Goal: Information Seeking & Learning: Check status

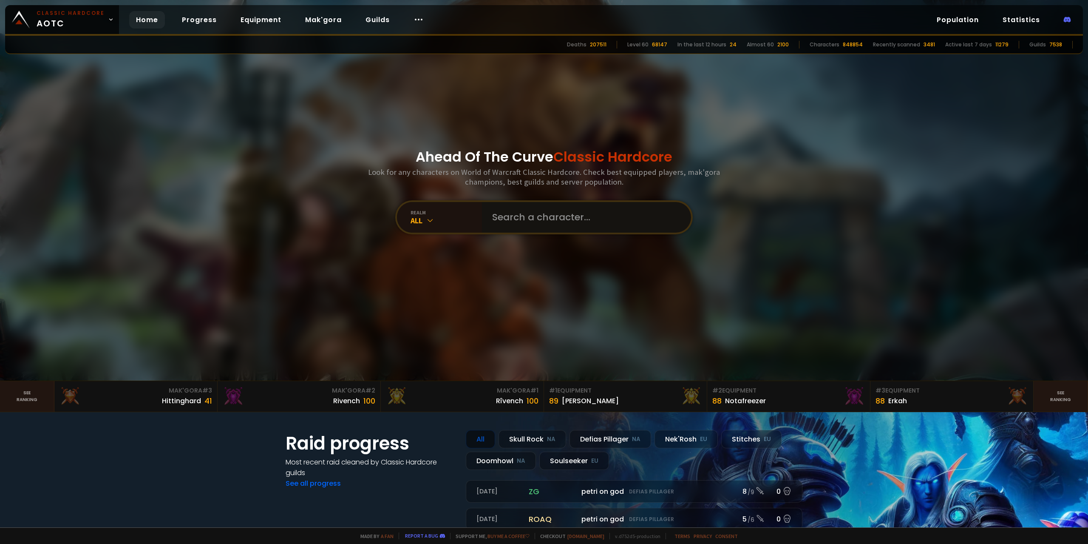
click at [651, 210] on input "text" at bounding box center [584, 217] width 194 height 31
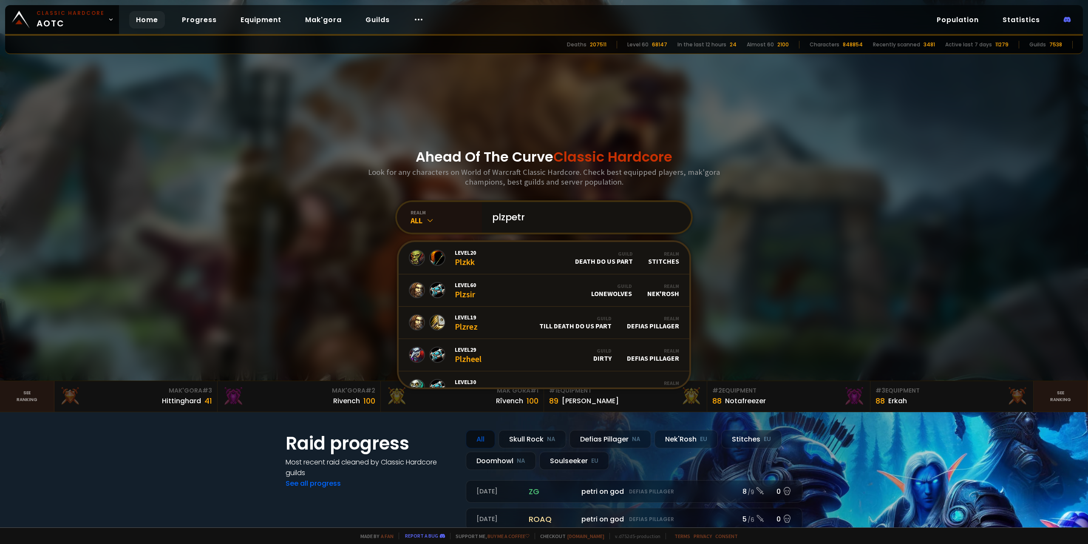
type input "plzpetri"
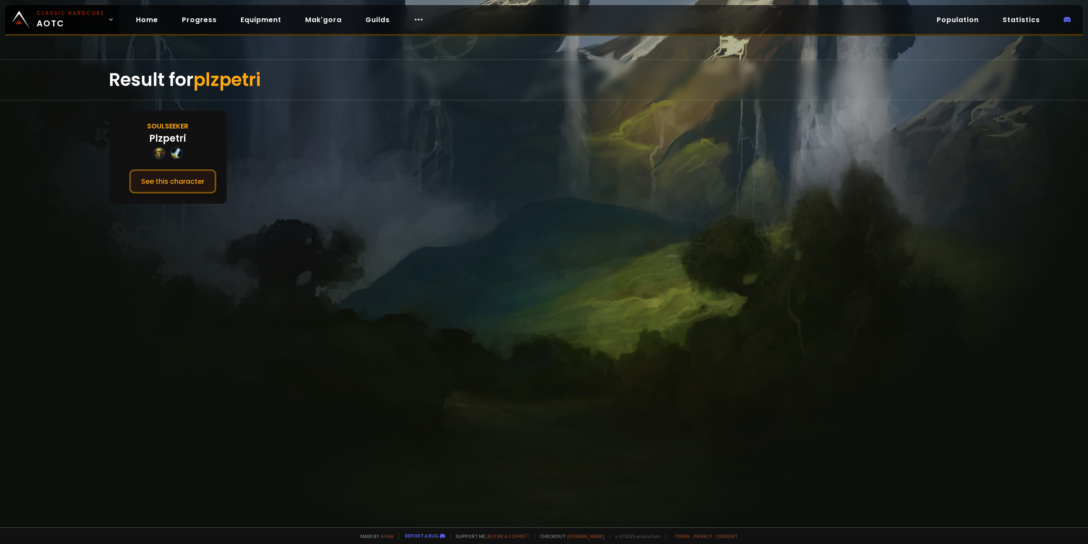
click at [150, 172] on button "See this character" at bounding box center [172, 181] width 87 height 24
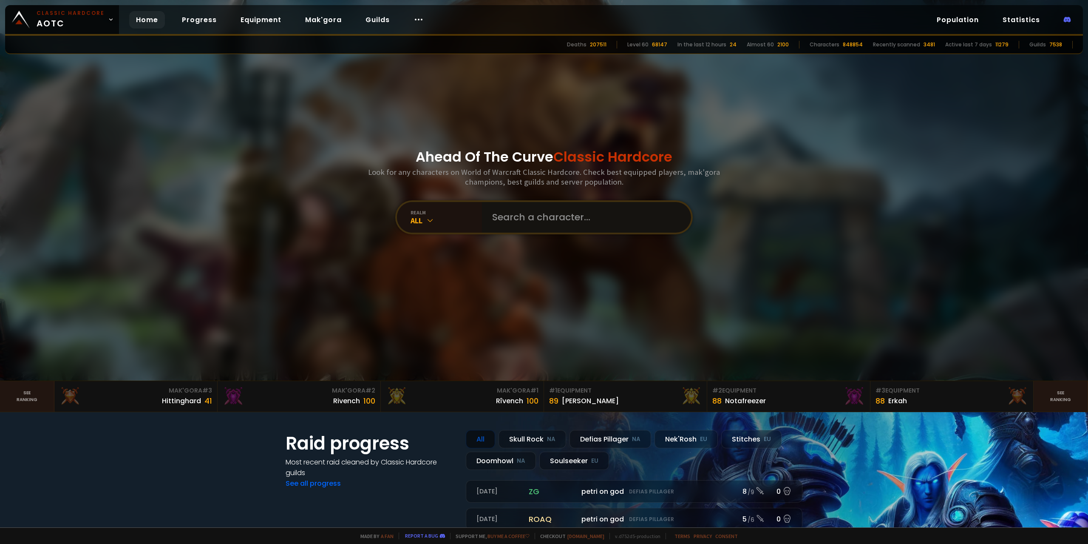
click at [519, 219] on input "text" at bounding box center [584, 217] width 194 height 31
type input "bobbers"
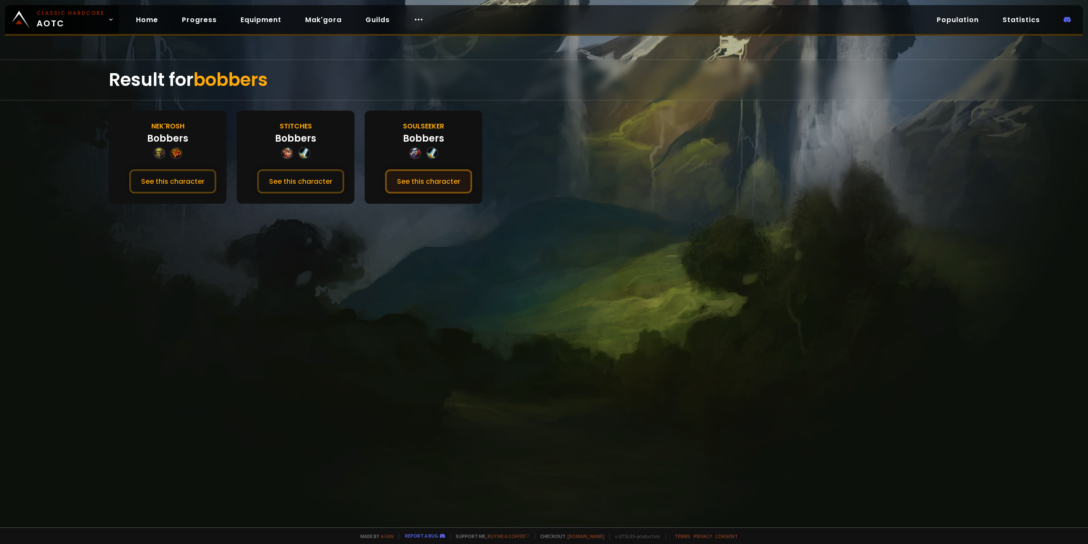
click at [410, 185] on button "See this character" at bounding box center [428, 181] width 87 height 24
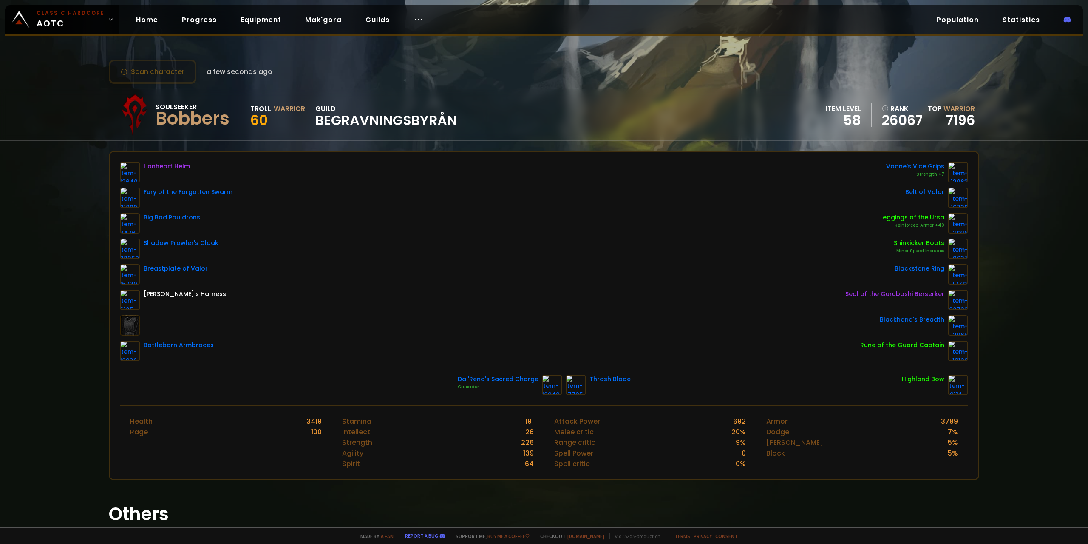
drag, startPoint x: 288, startPoint y: 138, endPoint x: 292, endPoint y: 138, distance: 4.7
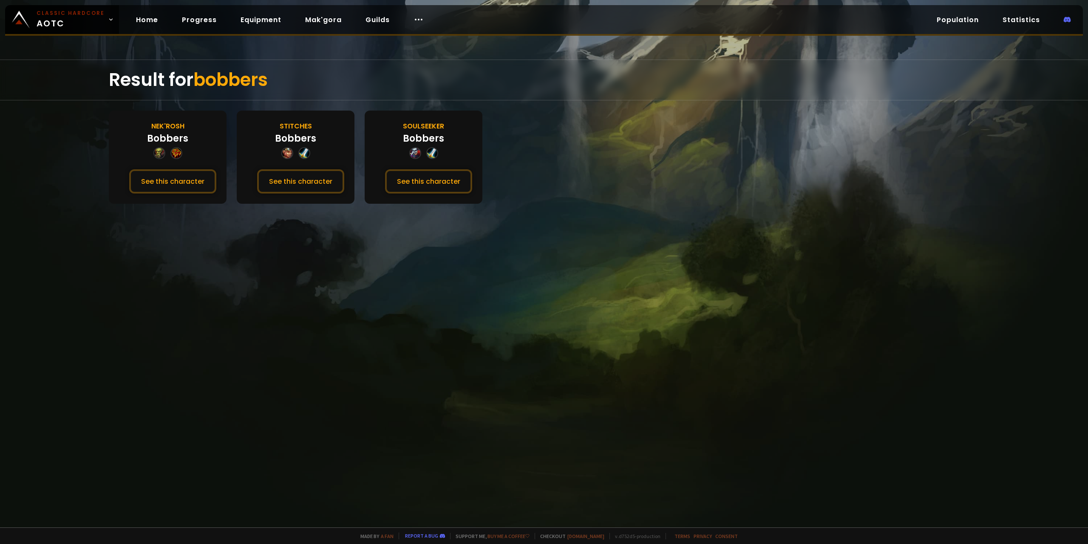
drag, startPoint x: 292, startPoint y: 153, endPoint x: 287, endPoint y: 151, distance: 5.7
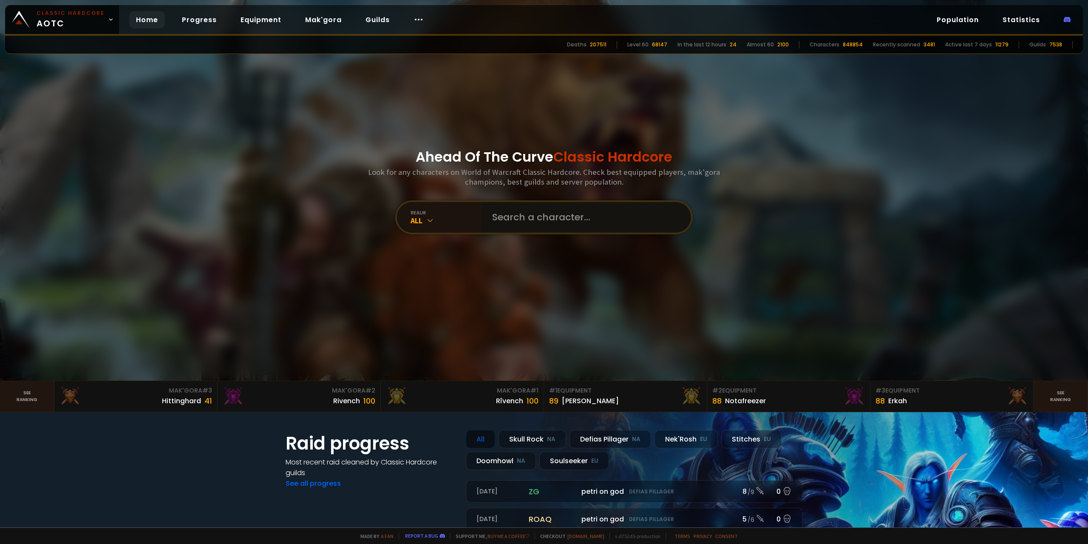
click at [519, 214] on input "text" at bounding box center [584, 217] width 194 height 31
type input "taurinathor"
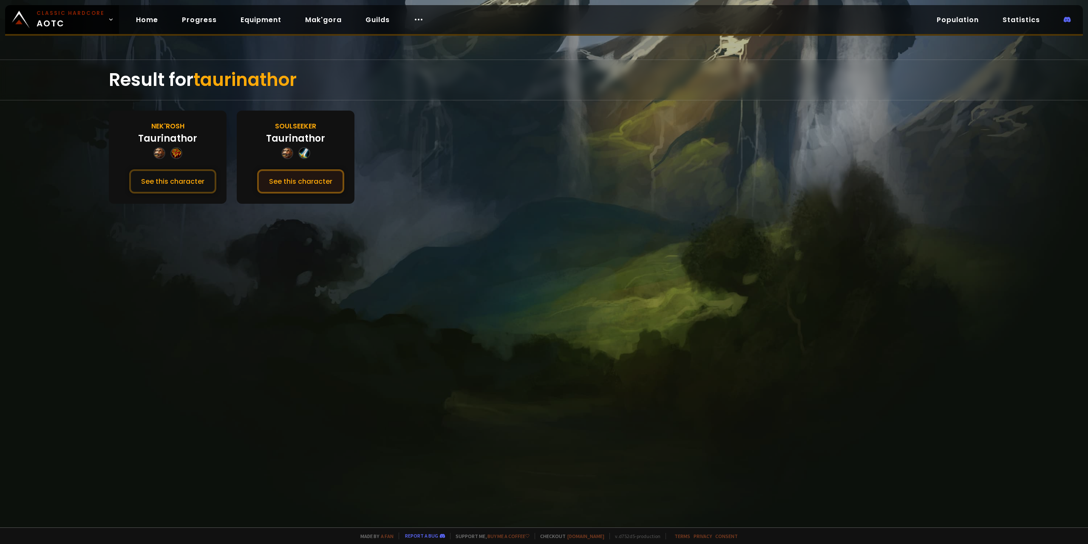
click at [296, 187] on button "See this character" at bounding box center [300, 181] width 87 height 24
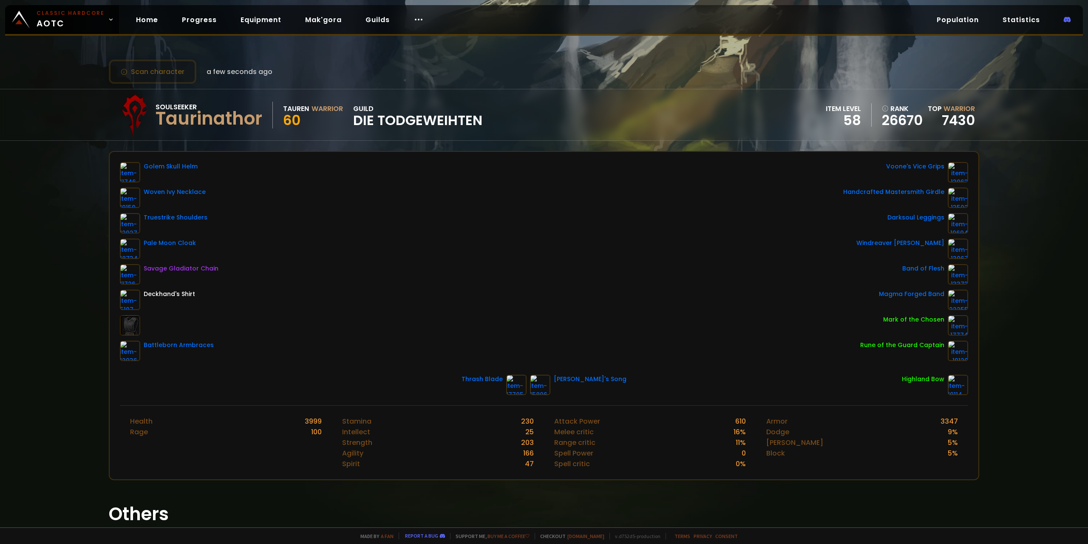
click at [217, 294] on div "Golem Skull Helm Woven Ivy Necklace Truestrike Shoulders Pale Moon Cloak Savage…" at bounding box center [544, 261] width 848 height 199
